Goal: Information Seeking & Learning: Learn about a topic

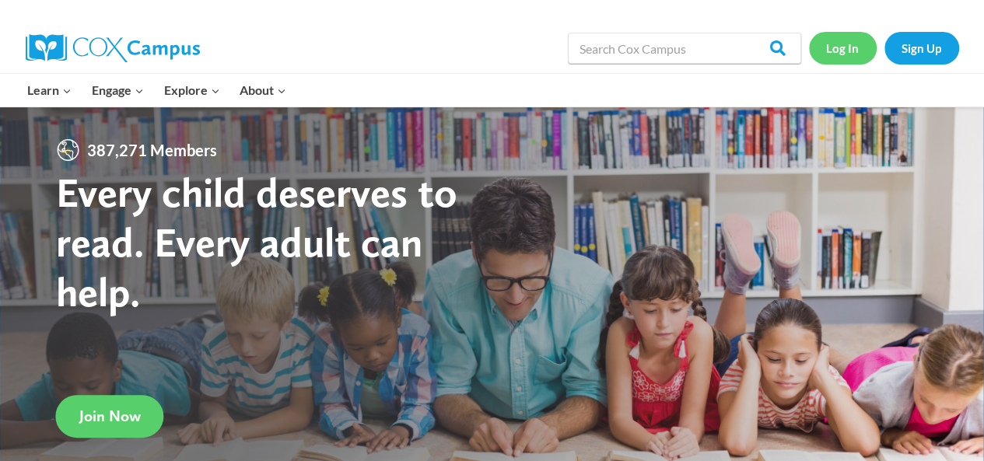
click at [837, 48] on link "Log In" at bounding box center [843, 48] width 68 height 32
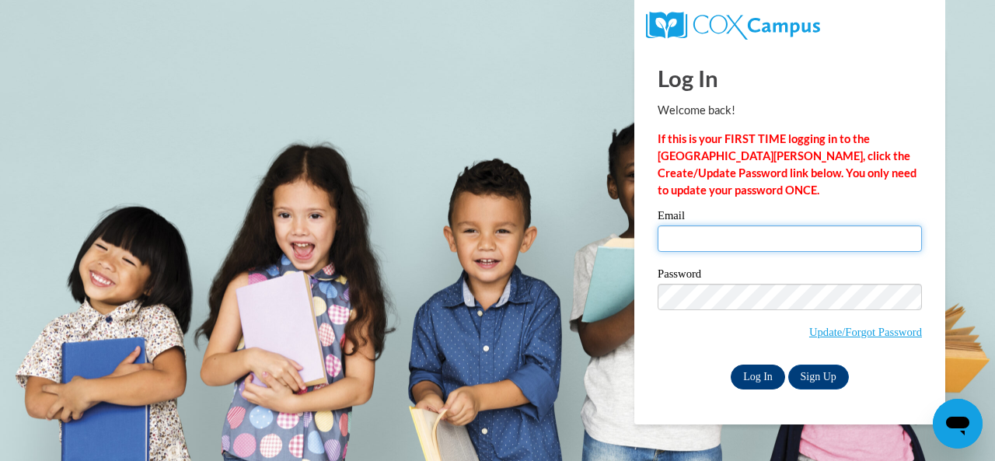
type input "Austin-weaver.Deborah@muscogee.k12.ga.us"
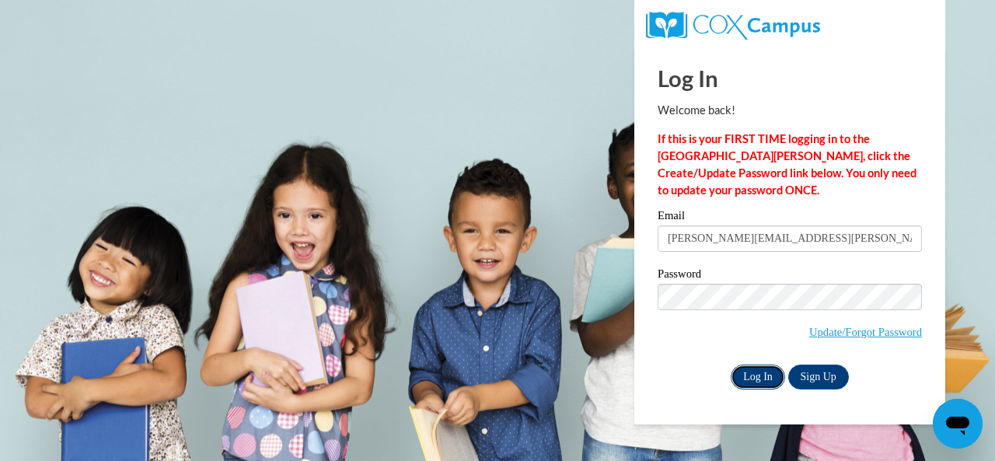
click at [759, 374] on input "Log In" at bounding box center [758, 377] width 54 height 25
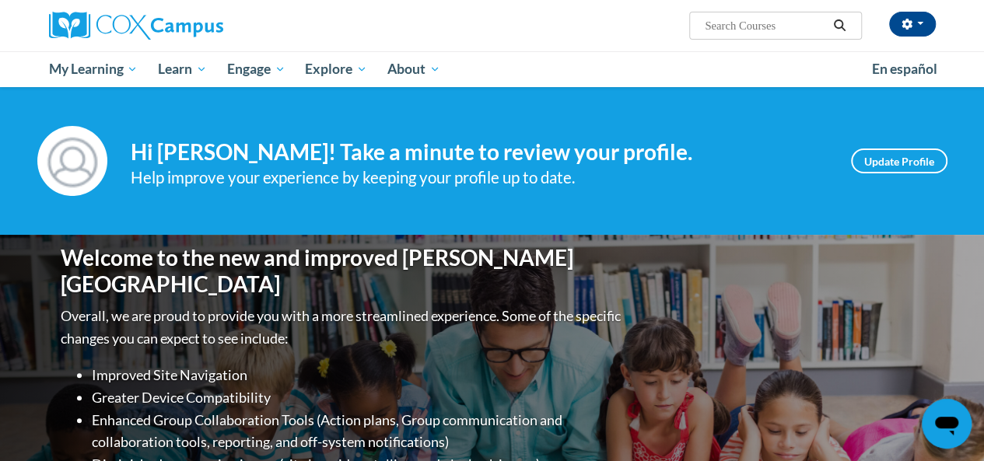
click at [712, 23] on input "Search..." at bounding box center [765, 25] width 124 height 19
type input "define comprehension"
click at [840, 23] on icon "Search" at bounding box center [839, 25] width 14 height 12
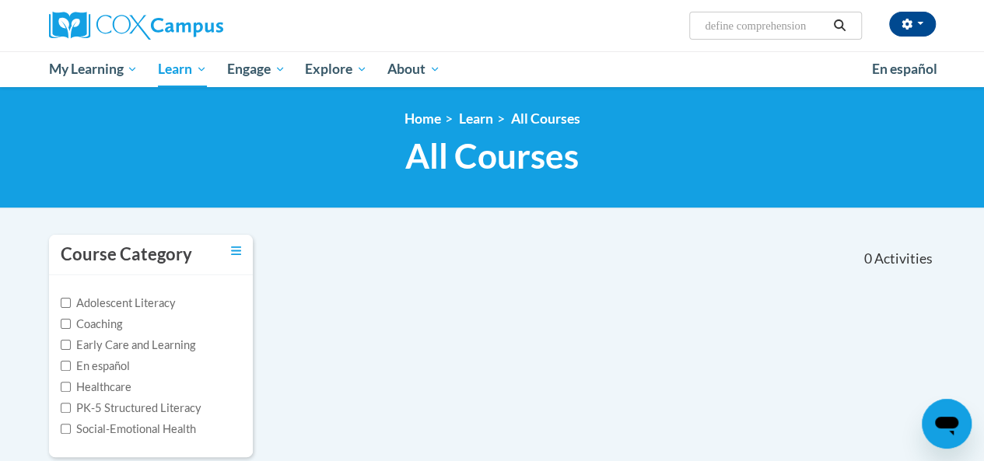
click at [740, 27] on input "define comprehension" at bounding box center [765, 25] width 124 height 19
type input "comprehension"
click at [840, 19] on icon "Search" at bounding box center [839, 25] width 14 height 12
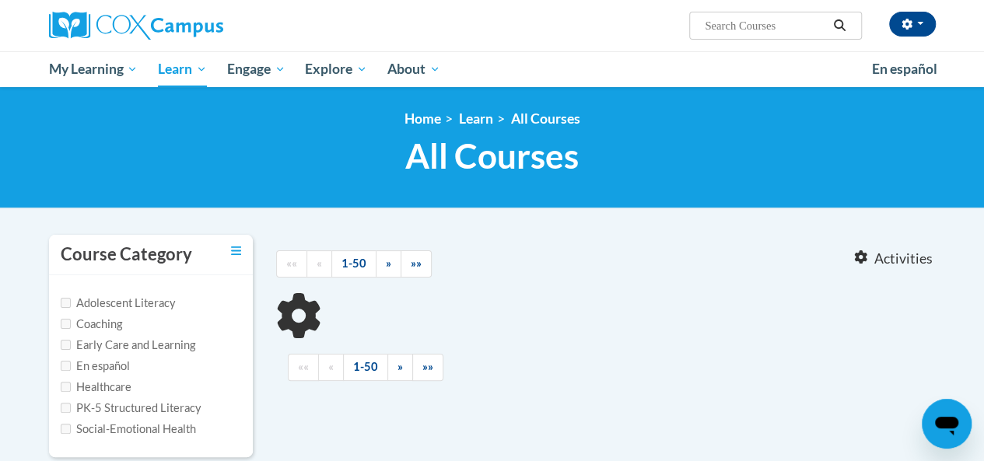
type input "comprehension"
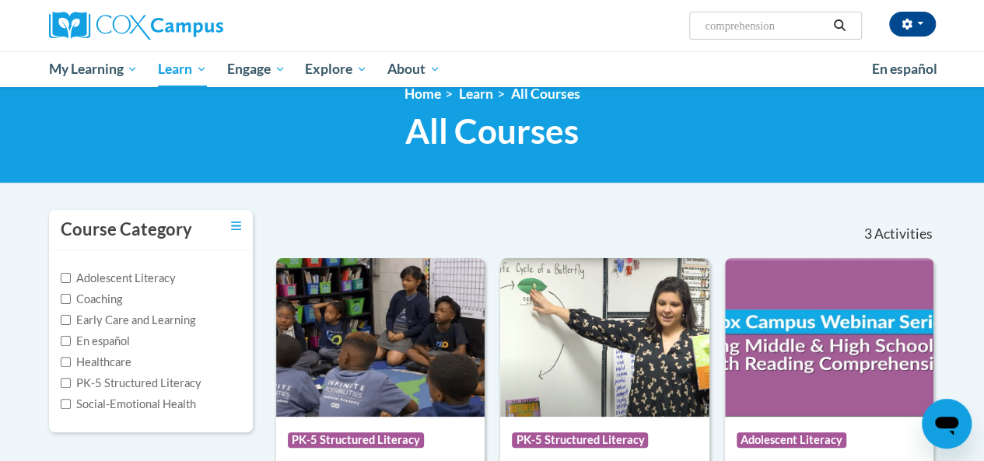
scroll to position [23, 0]
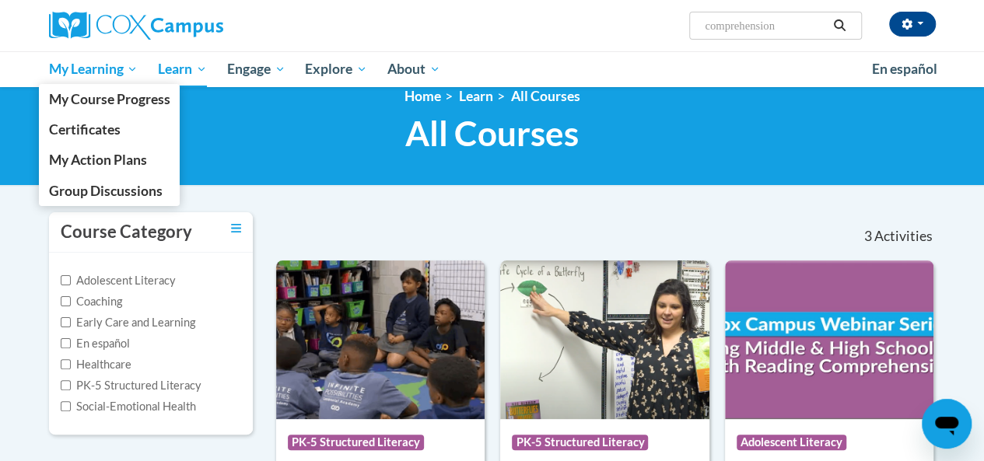
click at [103, 68] on span "My Learning" at bounding box center [92, 69] width 89 height 19
click at [106, 135] on span "Certificates" at bounding box center [84, 129] width 72 height 16
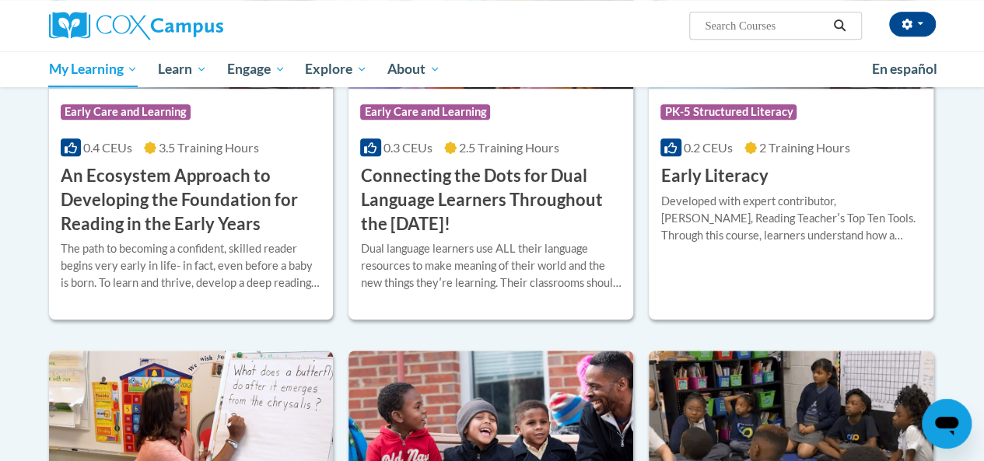
scroll to position [443, 0]
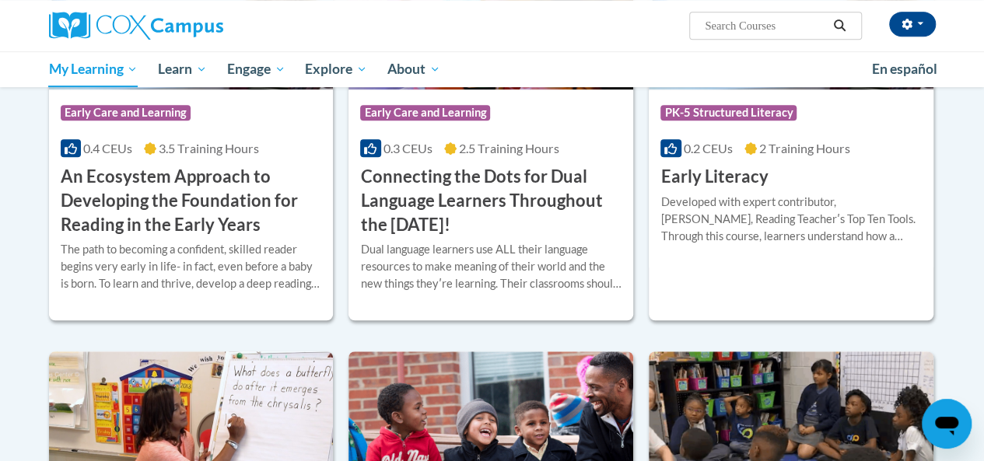
click at [726, 30] on input "Search..." at bounding box center [765, 25] width 124 height 19
type input "emergent literacy 2"
click at [837, 18] on button "Search" at bounding box center [838, 25] width 23 height 19
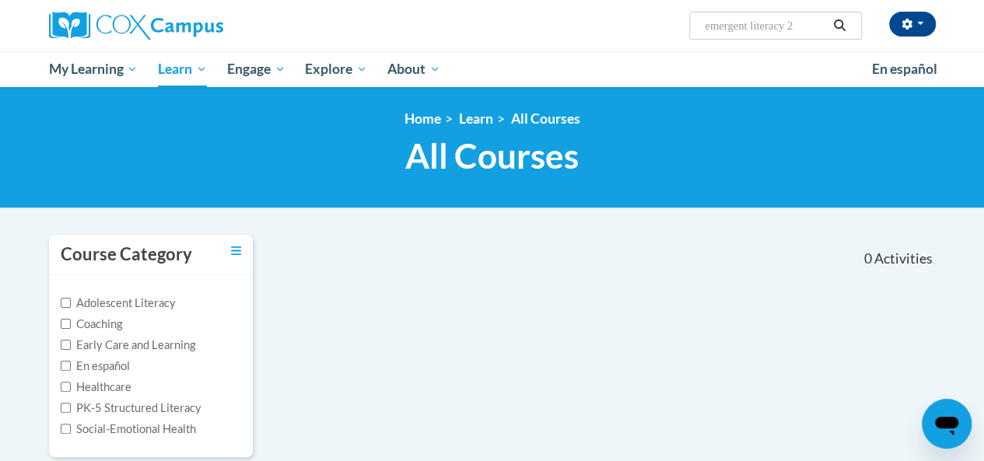
click at [806, 28] on input "emergent literacy 2" at bounding box center [765, 25] width 124 height 19
type input "emergent literacy"
click at [834, 23] on icon "Search" at bounding box center [839, 25] width 14 height 12
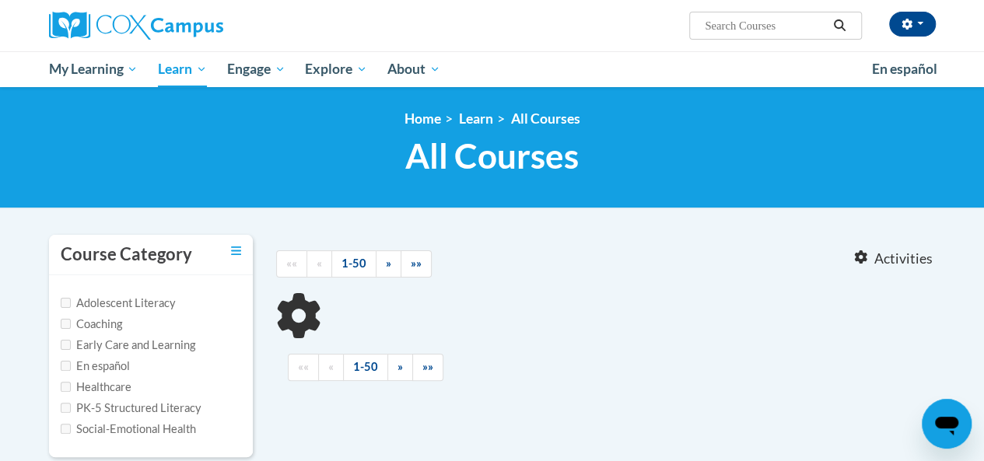
type input "emergent literacy"
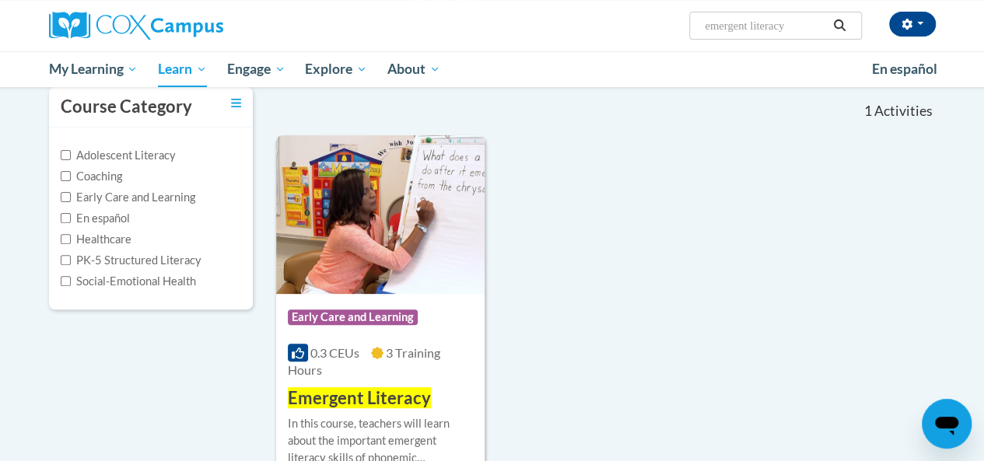
scroll to position [47, 0]
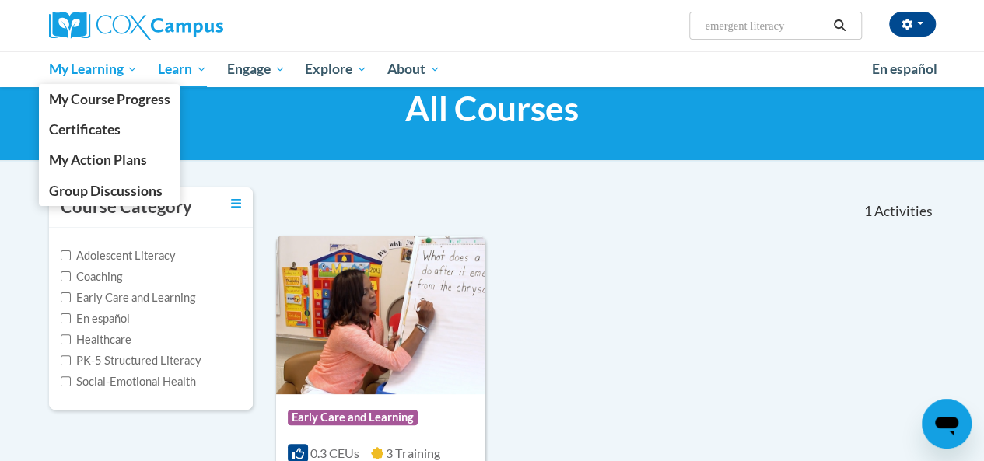
click at [91, 75] on span "My Learning" at bounding box center [92, 69] width 89 height 19
click at [110, 133] on span "Certificates" at bounding box center [84, 129] width 72 height 16
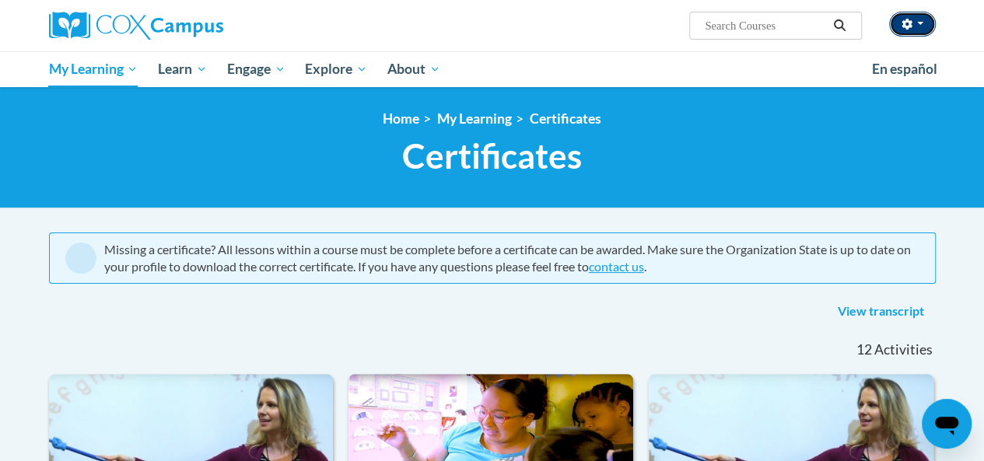
click at [918, 23] on span "button" at bounding box center [920, 23] width 6 height 3
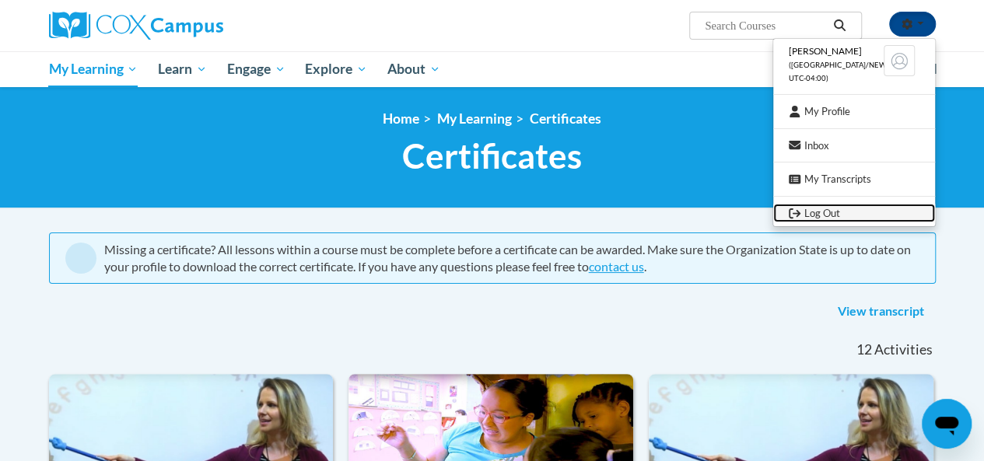
click at [838, 207] on link "Log Out" at bounding box center [854, 213] width 162 height 19
